Goal: Information Seeking & Learning: Learn about a topic

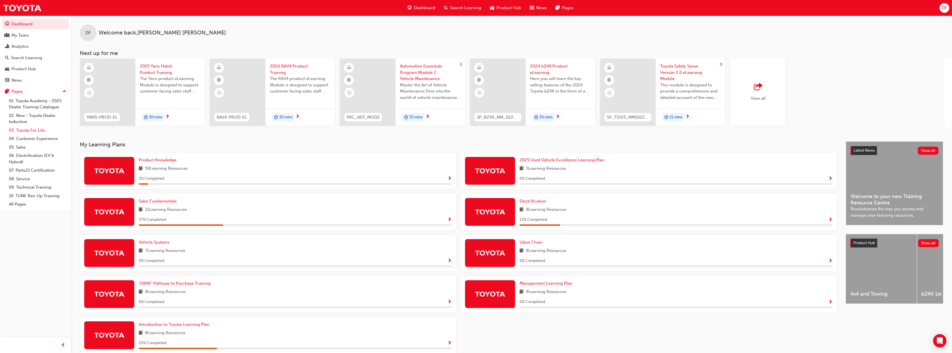
click at [34, 132] on link "03. Toyota For Life" at bounding box center [38, 130] width 62 height 9
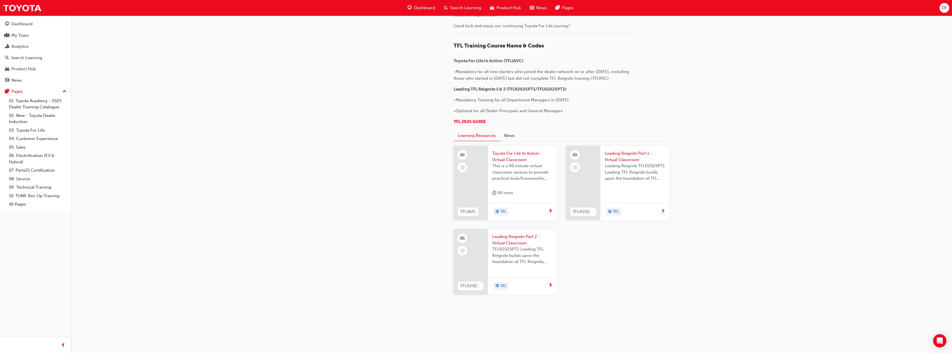
scroll to position [491, 0]
click at [620, 155] on span "Leading Reignite Part 1 - Virtual Classroom" at bounding box center [635, 156] width 60 height 13
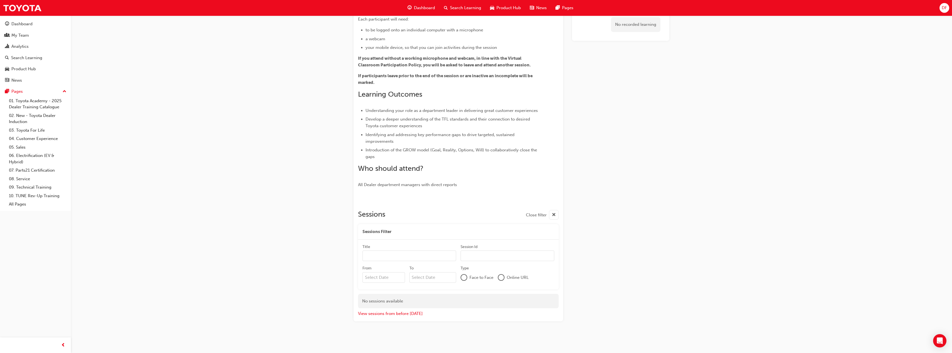
click at [170, 125] on div "Leading Reignite Part 1 - Virtual Classroom Instructor led Stream: TFL TFLR2025…" at bounding box center [476, 146] width 952 height 414
click at [27, 24] on div "Dashboard" at bounding box center [21, 24] width 21 height 6
